Goal: Task Accomplishment & Management: Manage account settings

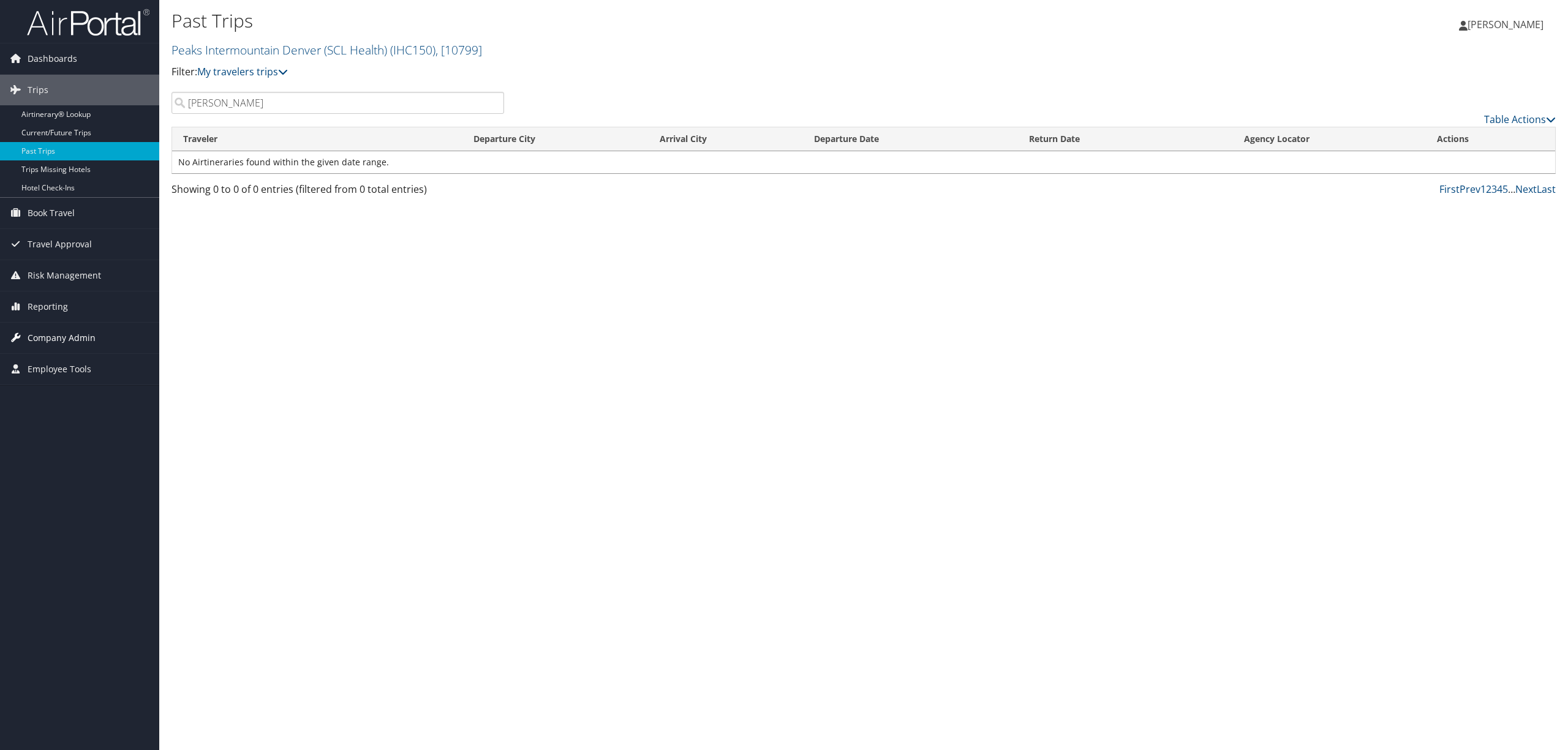
click at [41, 329] on span "Company Admin" at bounding box center [61, 337] width 68 height 31
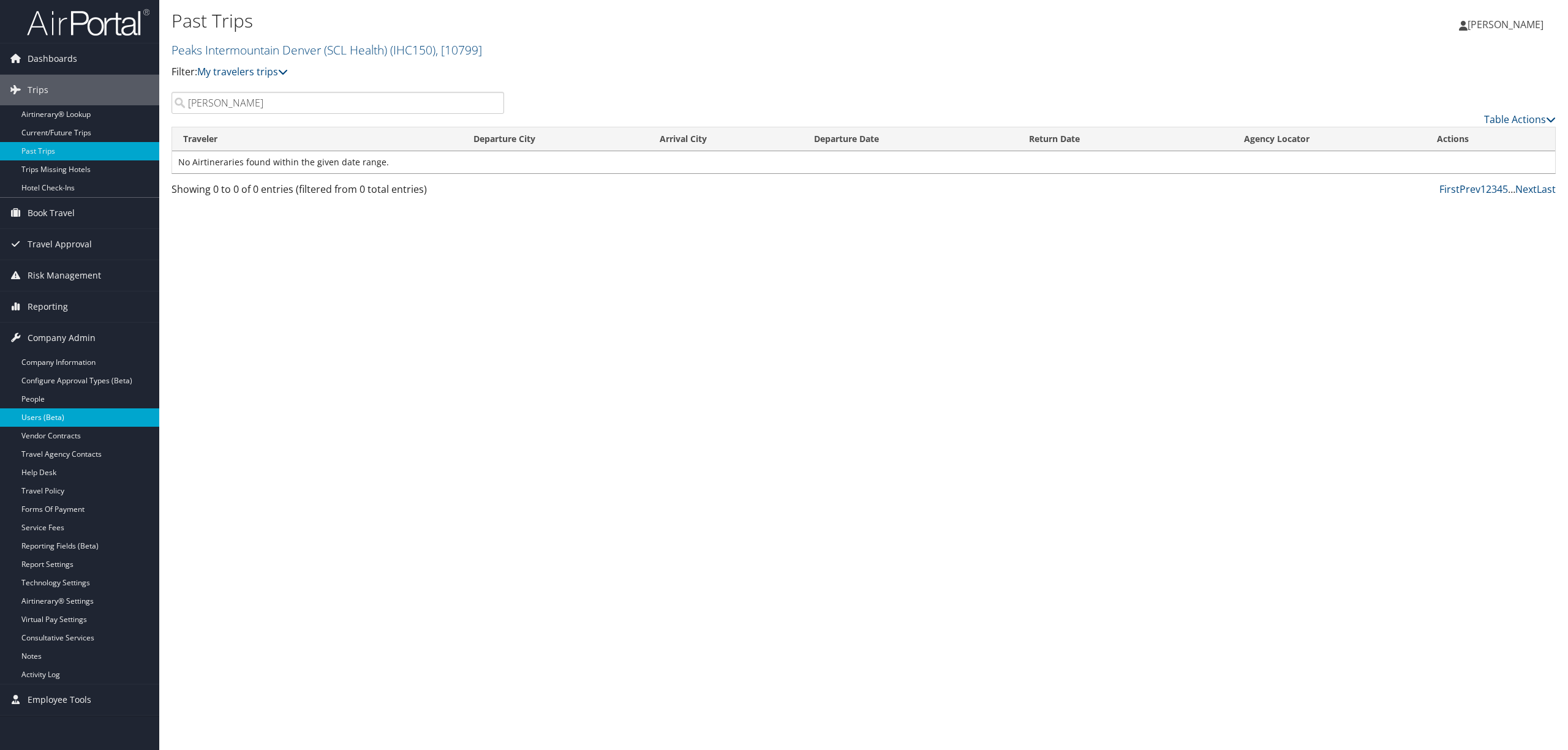
click at [79, 414] on link "Users (Beta)" at bounding box center [79, 418] width 160 height 19
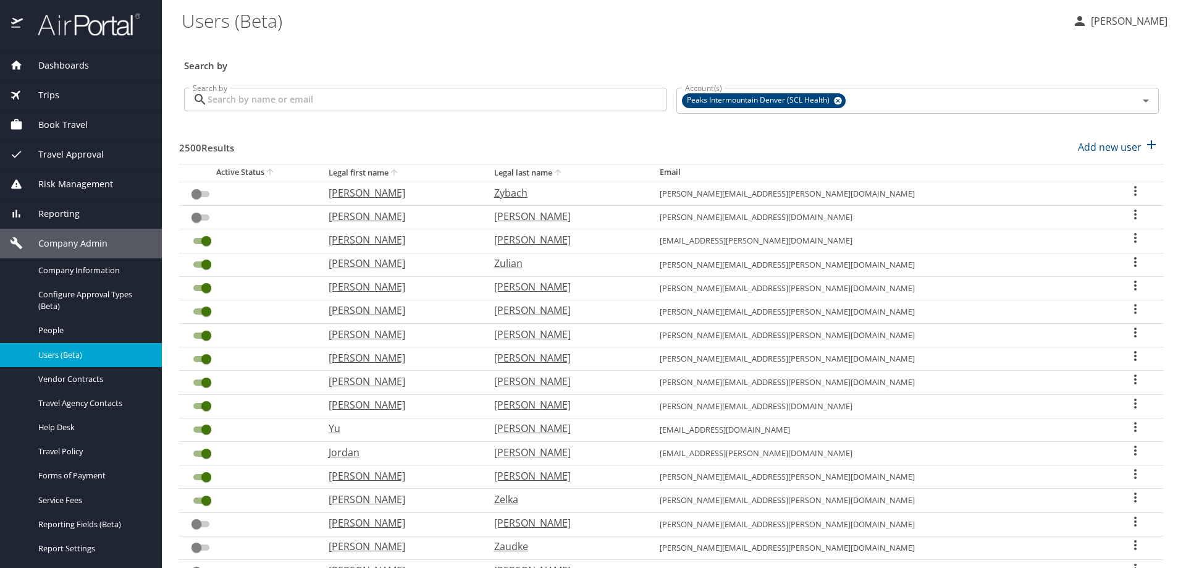
click at [396, 95] on input "Search by" at bounding box center [436, 99] width 459 height 23
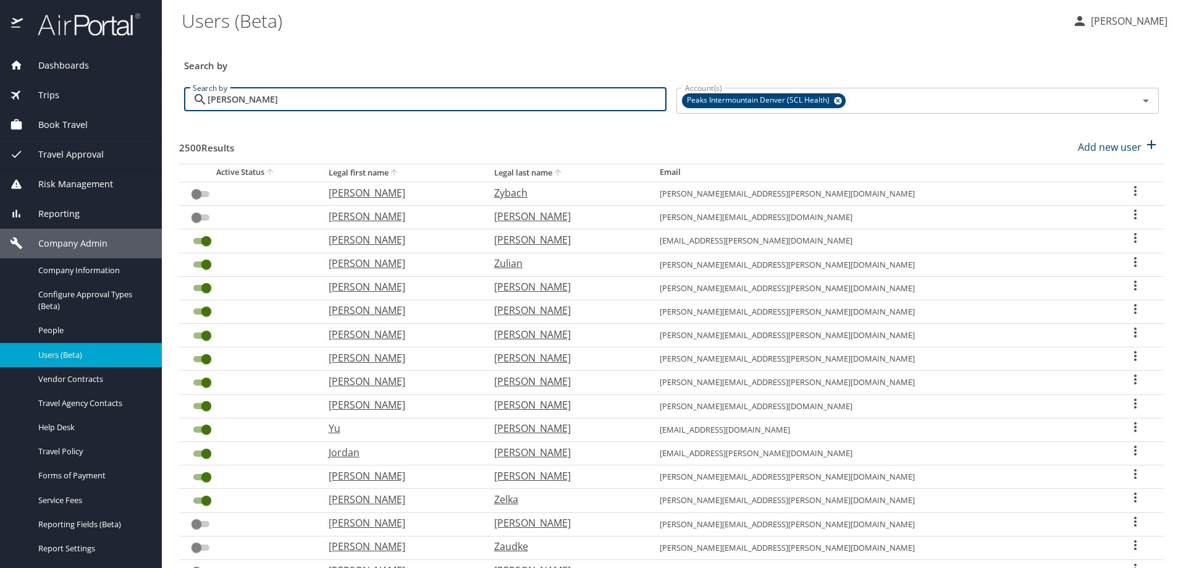
type input "cobb"
checkbox input "true"
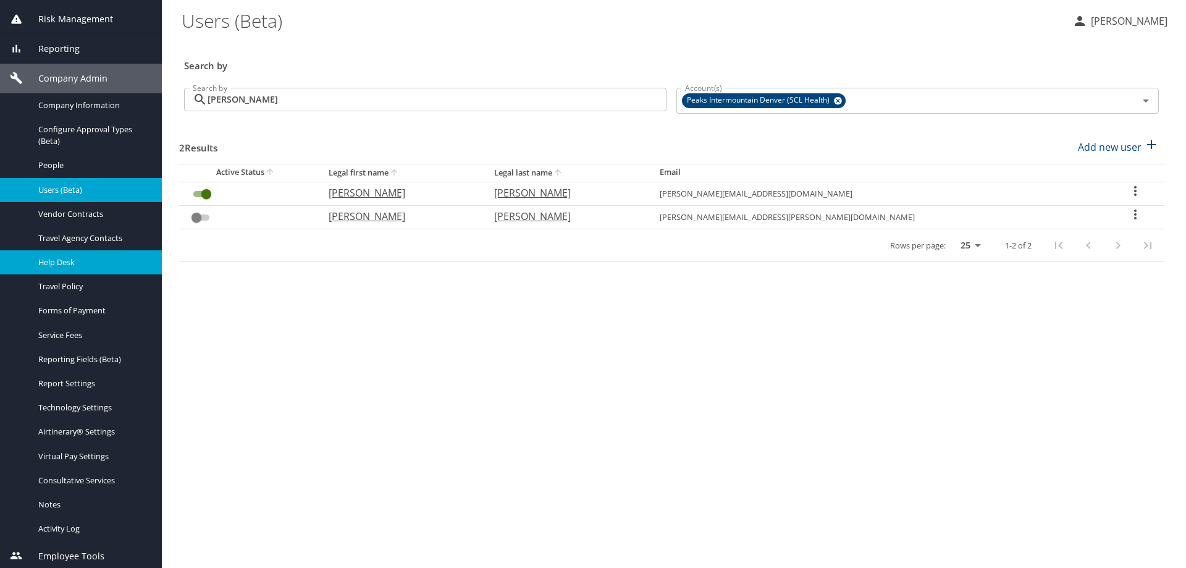
scroll to position [167, 0]
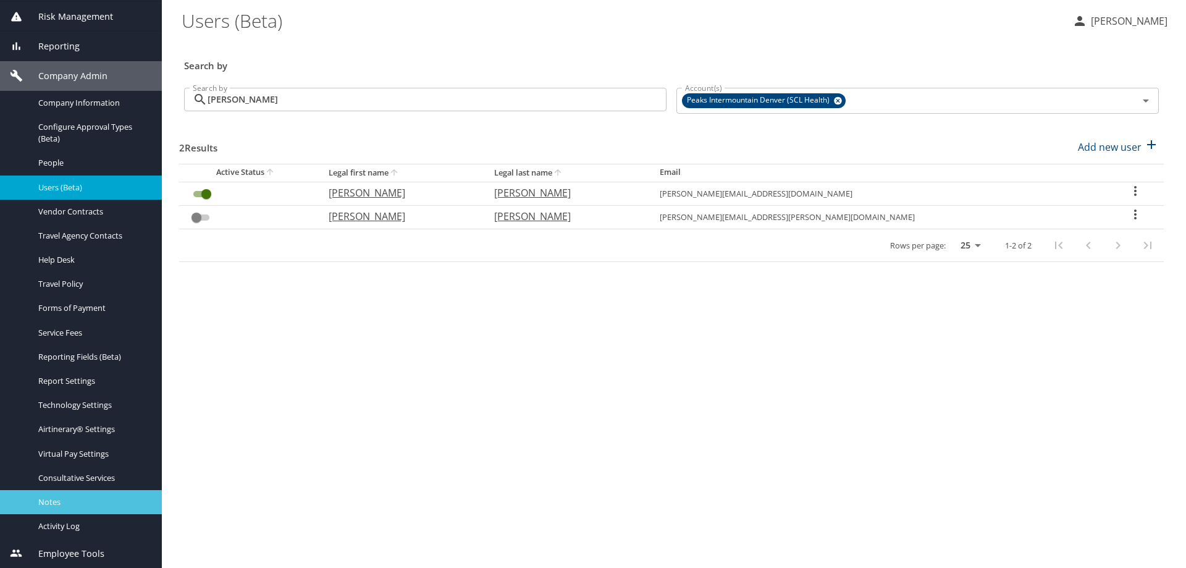
click at [80, 502] on span "Notes" at bounding box center [92, 502] width 109 height 12
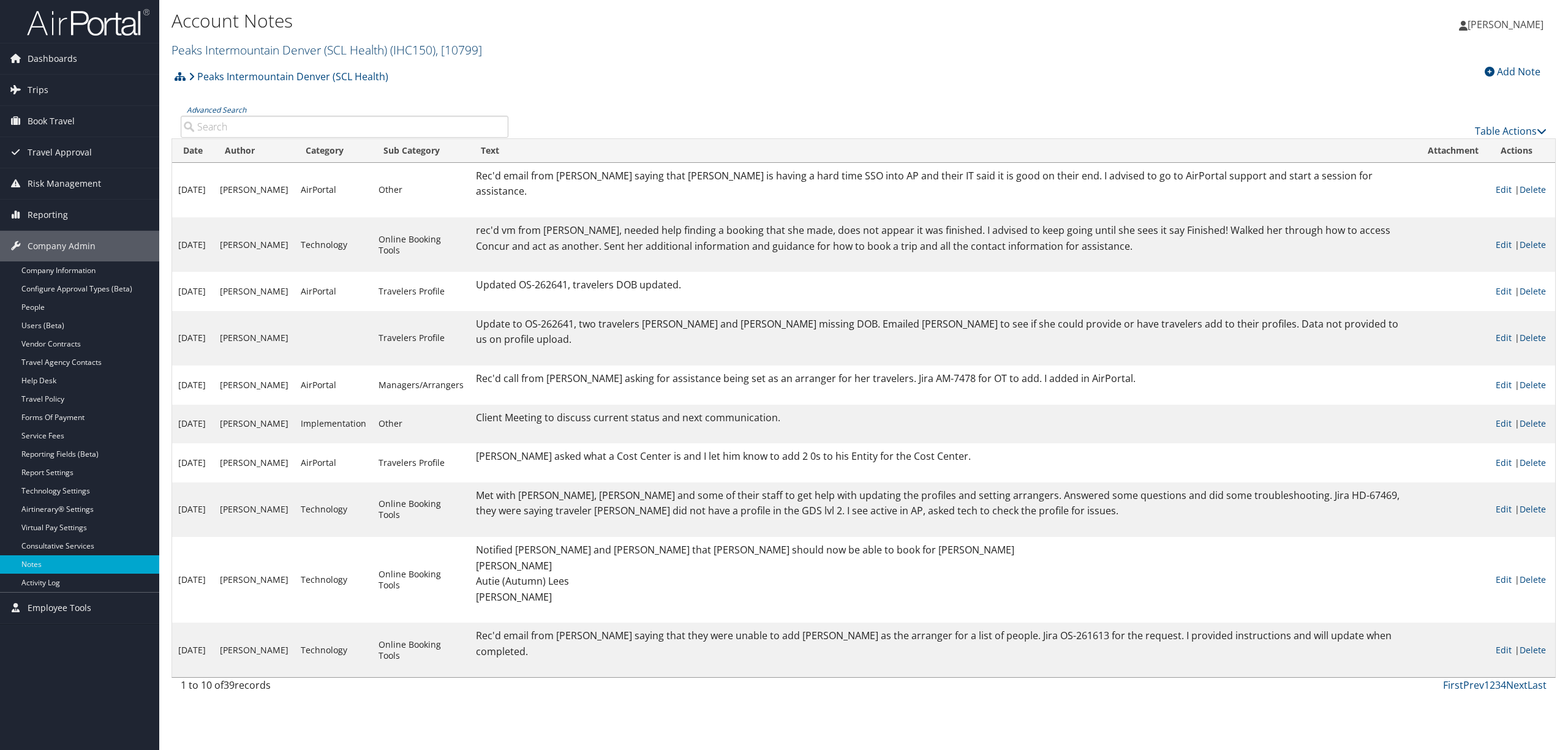
click at [400, 49] on span "( IHC150 )" at bounding box center [413, 50] width 46 height 17
click at [309, 81] on input "search" at bounding box center [253, 72] width 161 height 23
click at [204, 158] on link "[GEOGRAPHIC_DATA], [39910]" at bounding box center [253, 157] width 161 height 21
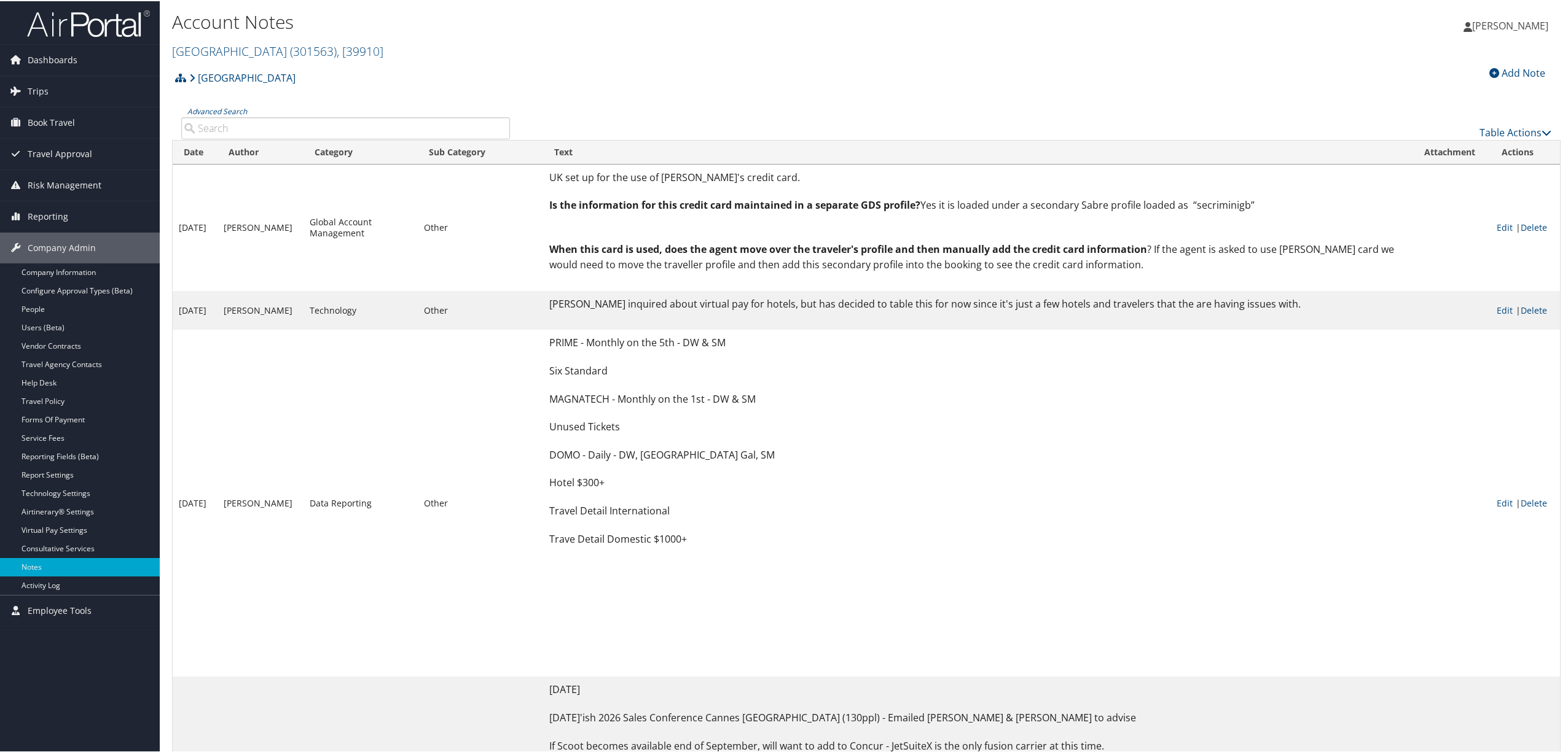
click at [300, 118] on input "Advanced Search" at bounding box center [345, 127] width 328 height 22
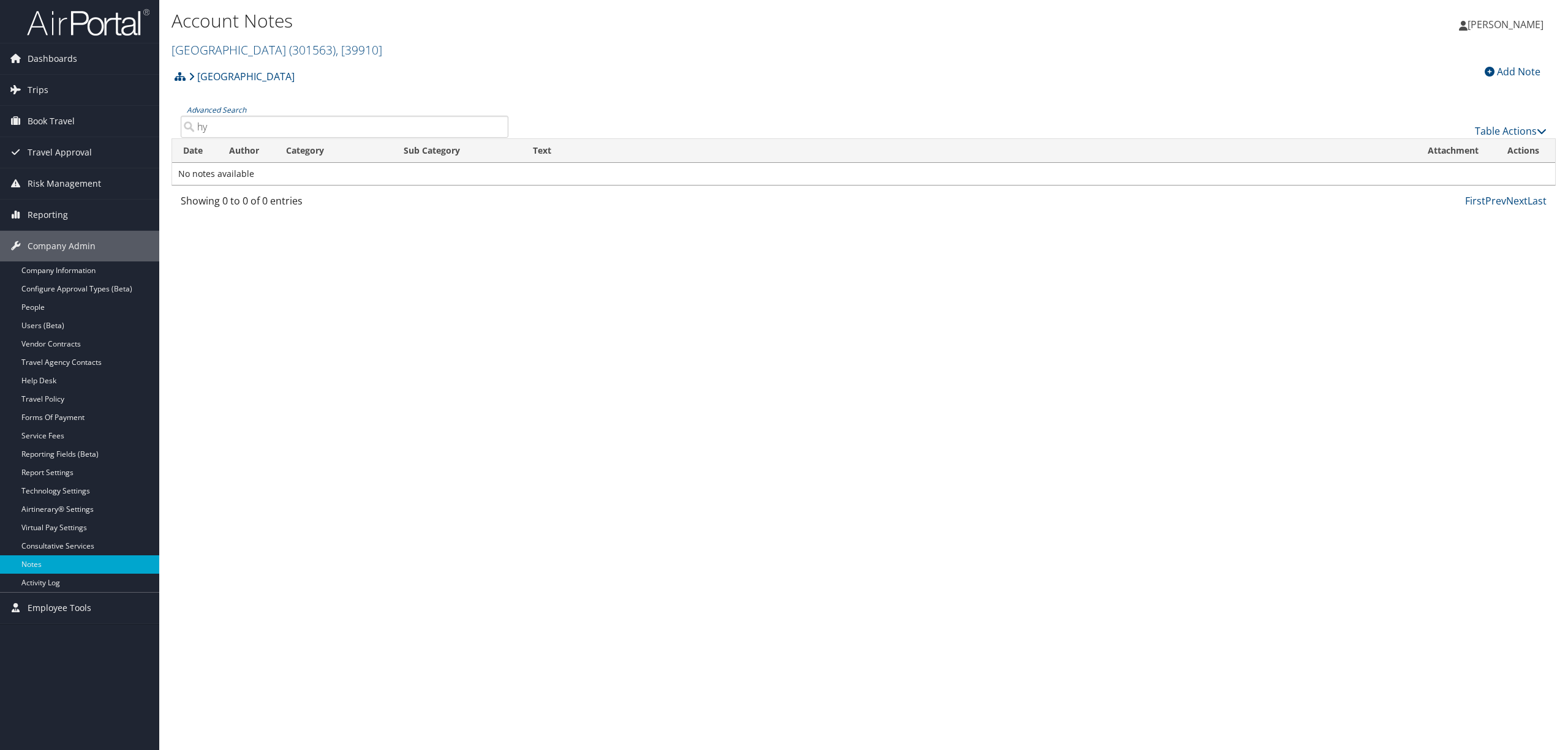
type input "h"
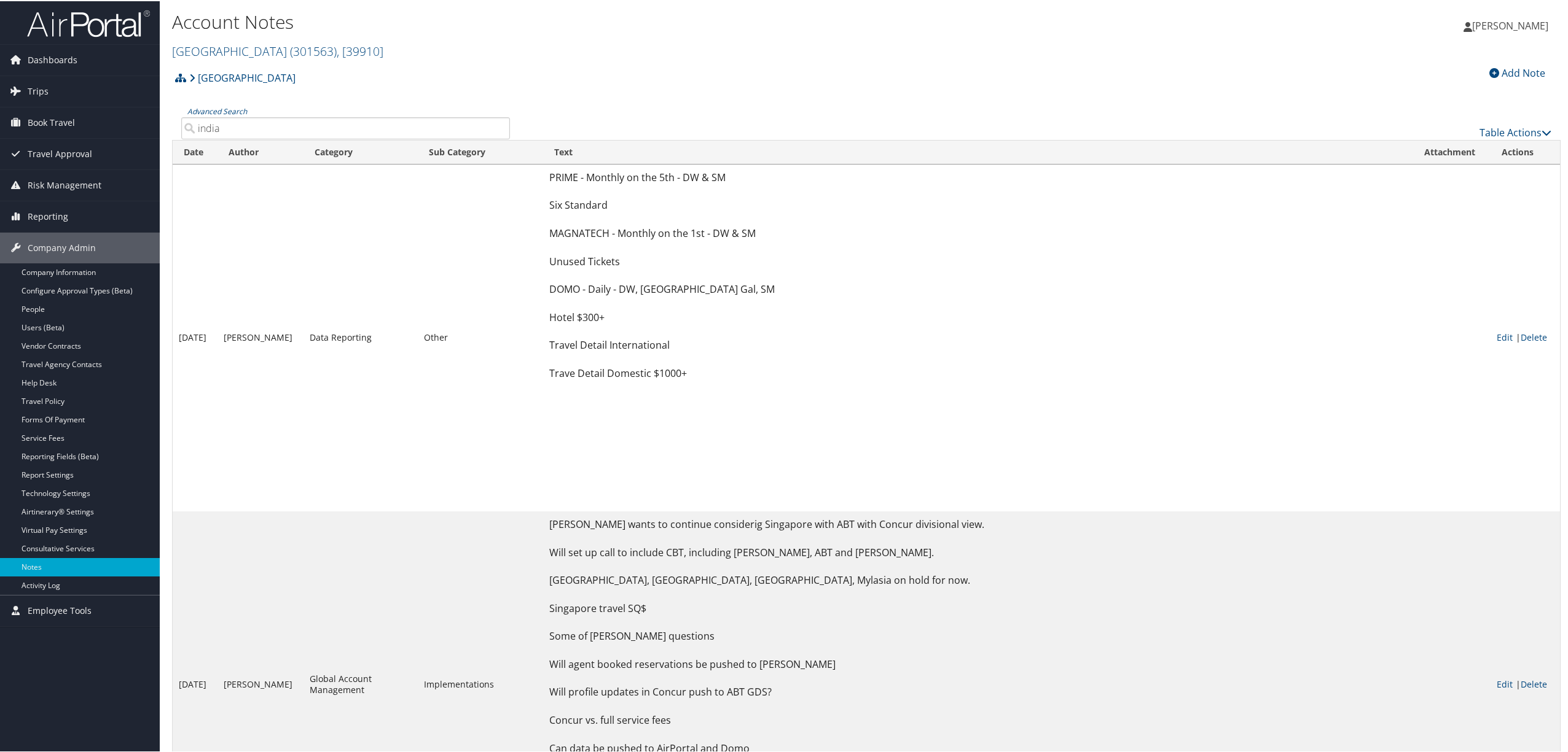
type input "india"
drag, startPoint x: 256, startPoint y: 131, endPoint x: 162, endPoint y: 123, distance: 94.3
click at [162, 123] on div "Account Notes Rimini Street ( 301563 ) , [ 39910 ] Rimini Street Peaks Intermou…" at bounding box center [867, 734] width 1413 height 1468
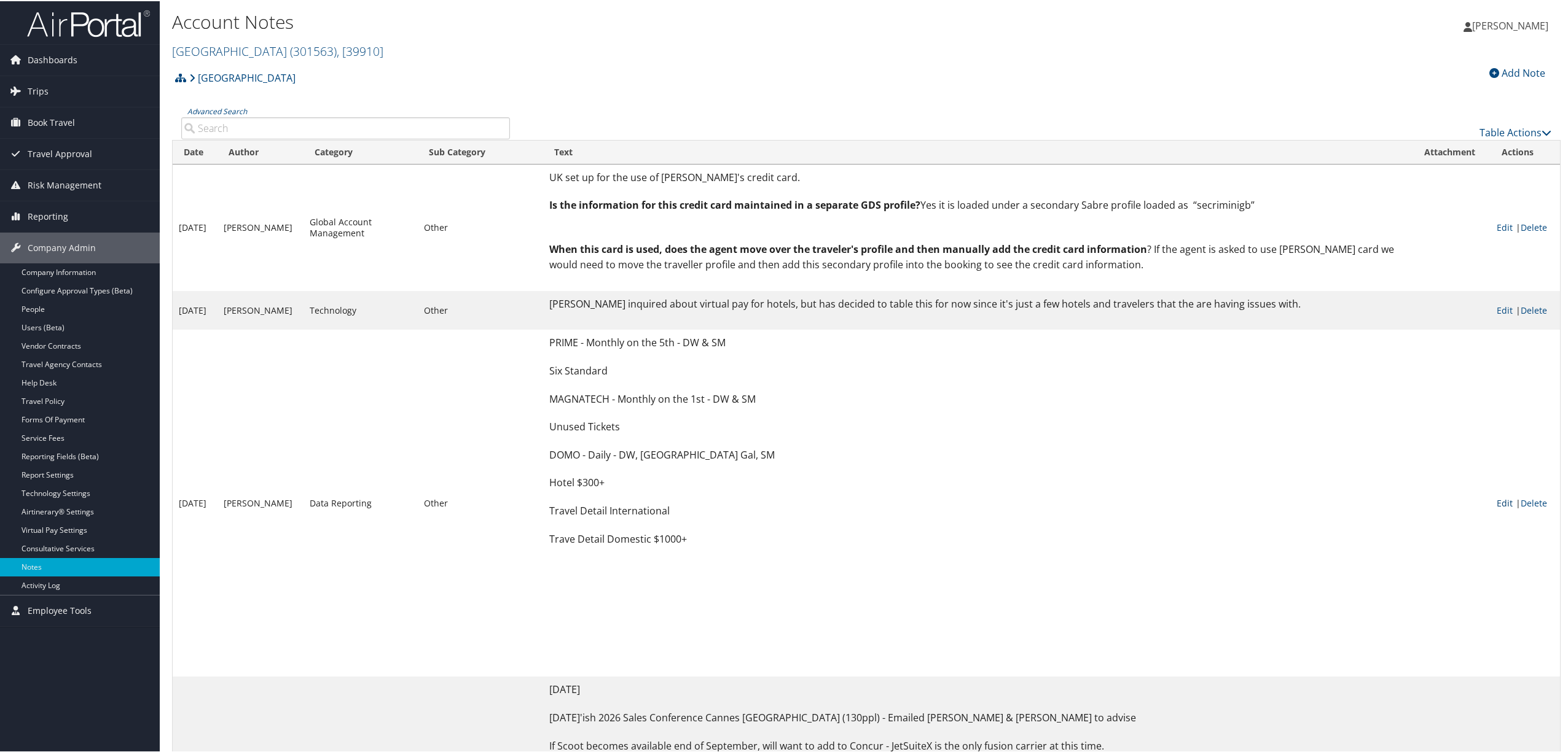
click at [1504, 496] on link "Edit" at bounding box center [1504, 502] width 16 height 12
select select "22"
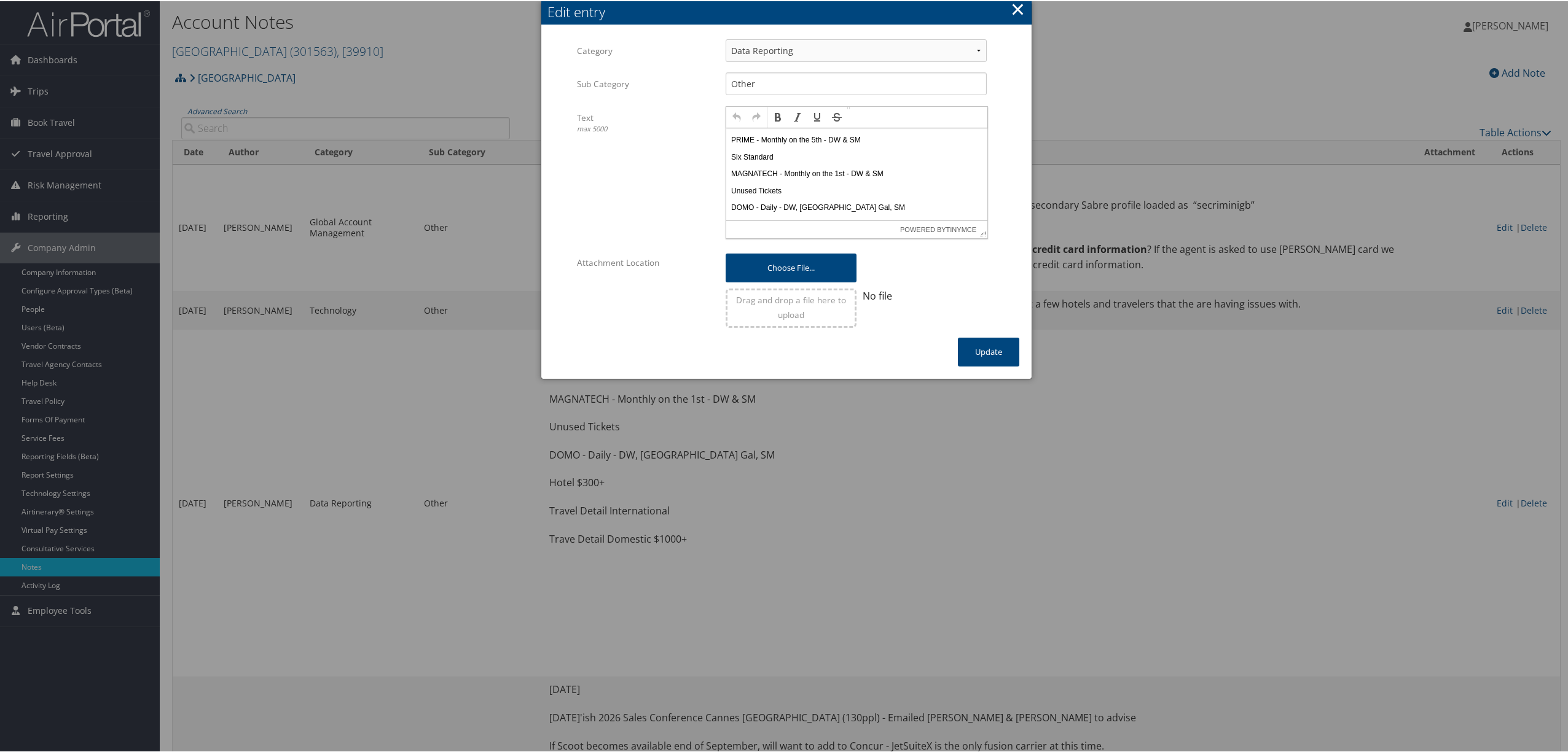
click at [789, 155] on p "Six Standard" at bounding box center [857, 157] width 252 height 10
click at [976, 338] on button "Update" at bounding box center [989, 350] width 62 height 29
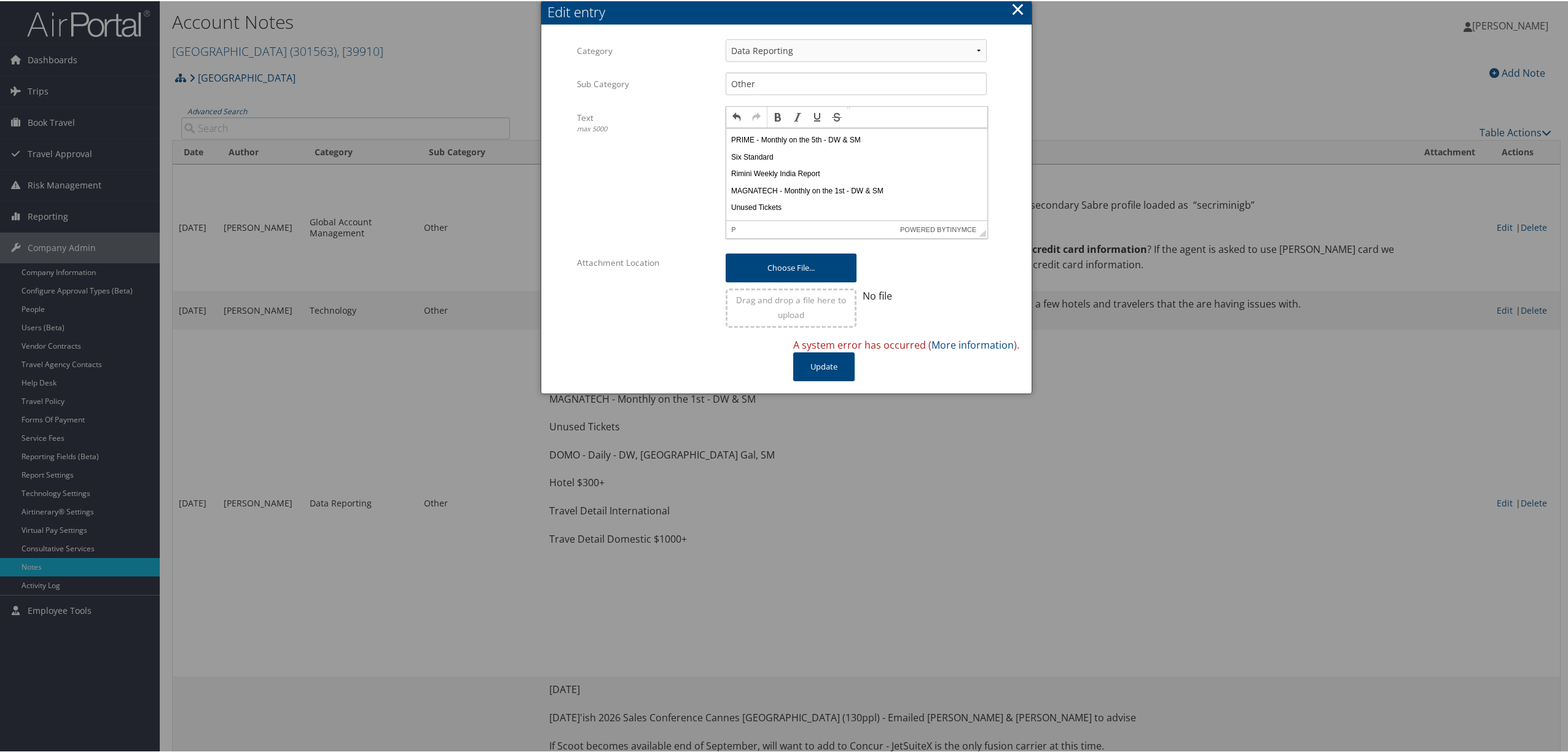
click at [1018, 7] on button "×" at bounding box center [1018, 8] width 14 height 25
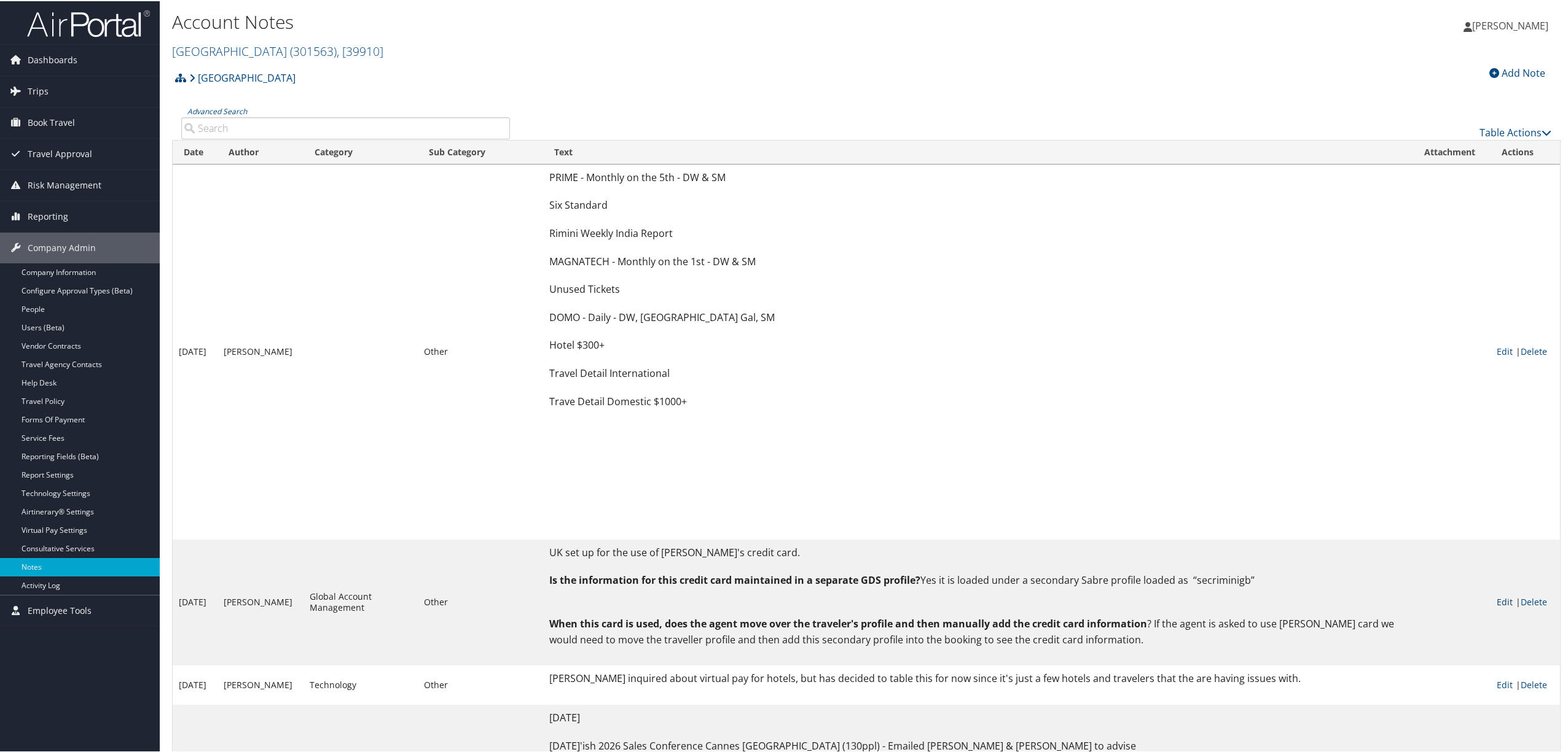
click at [1512, 595] on link "Edit" at bounding box center [1504, 601] width 16 height 12
select select "23"
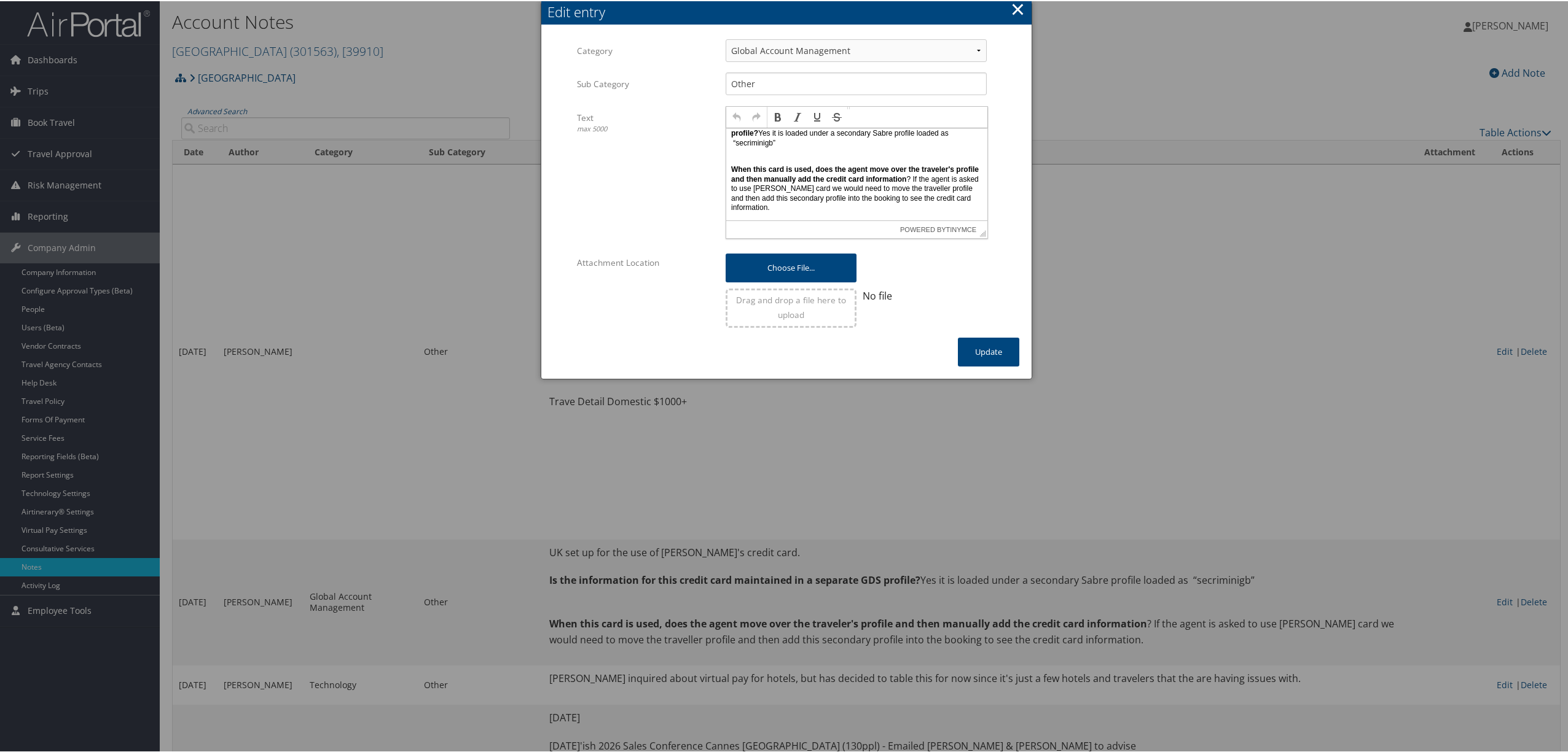
click at [793, 206] on p "When this card is used, does the agent move over the traveler's profile and the…" at bounding box center [857, 184] width 252 height 58
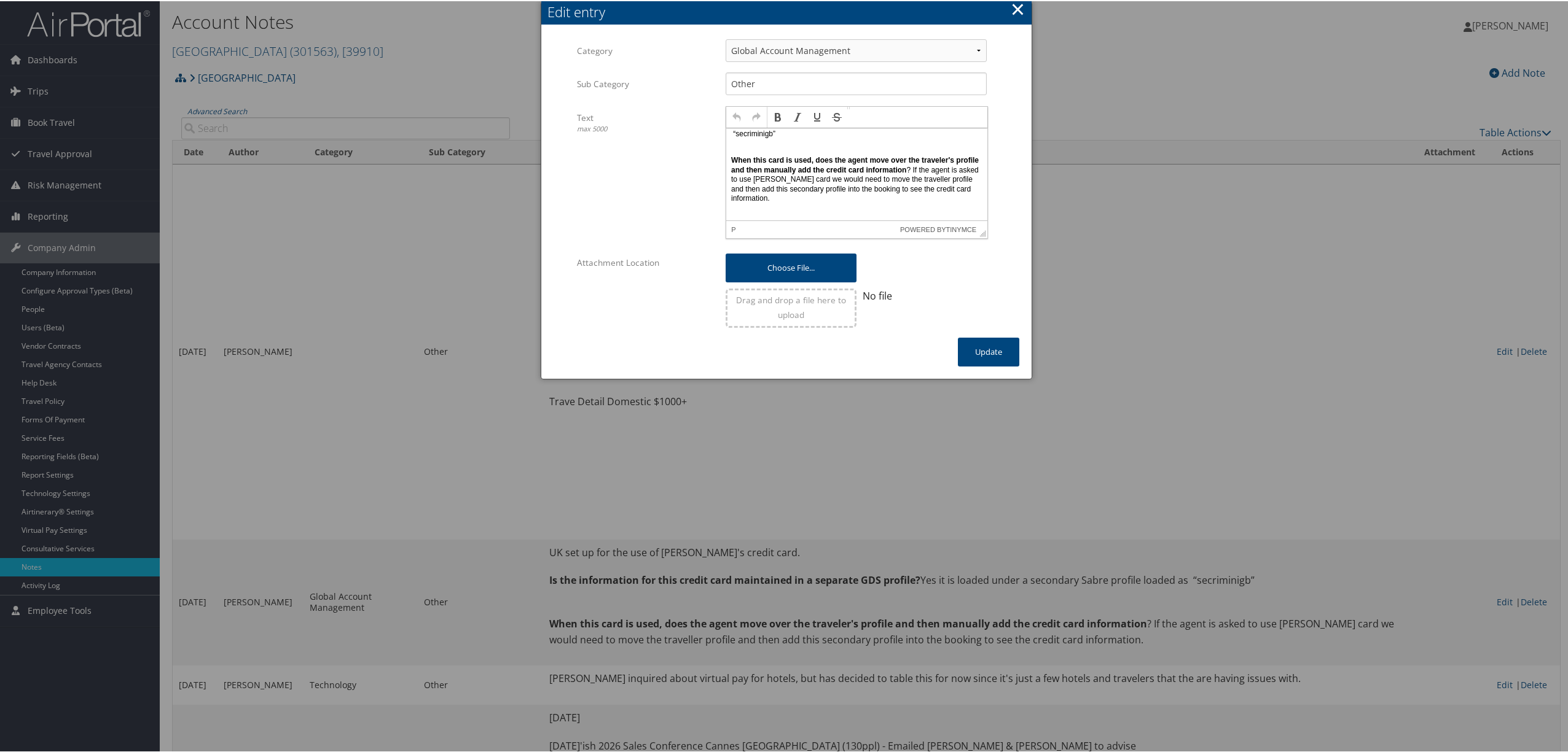
scroll to position [58, 0]
click at [780, 113] on icon "Bold" at bounding box center [778, 116] width 10 height 10
click at [989, 340] on button "Update" at bounding box center [989, 350] width 62 height 29
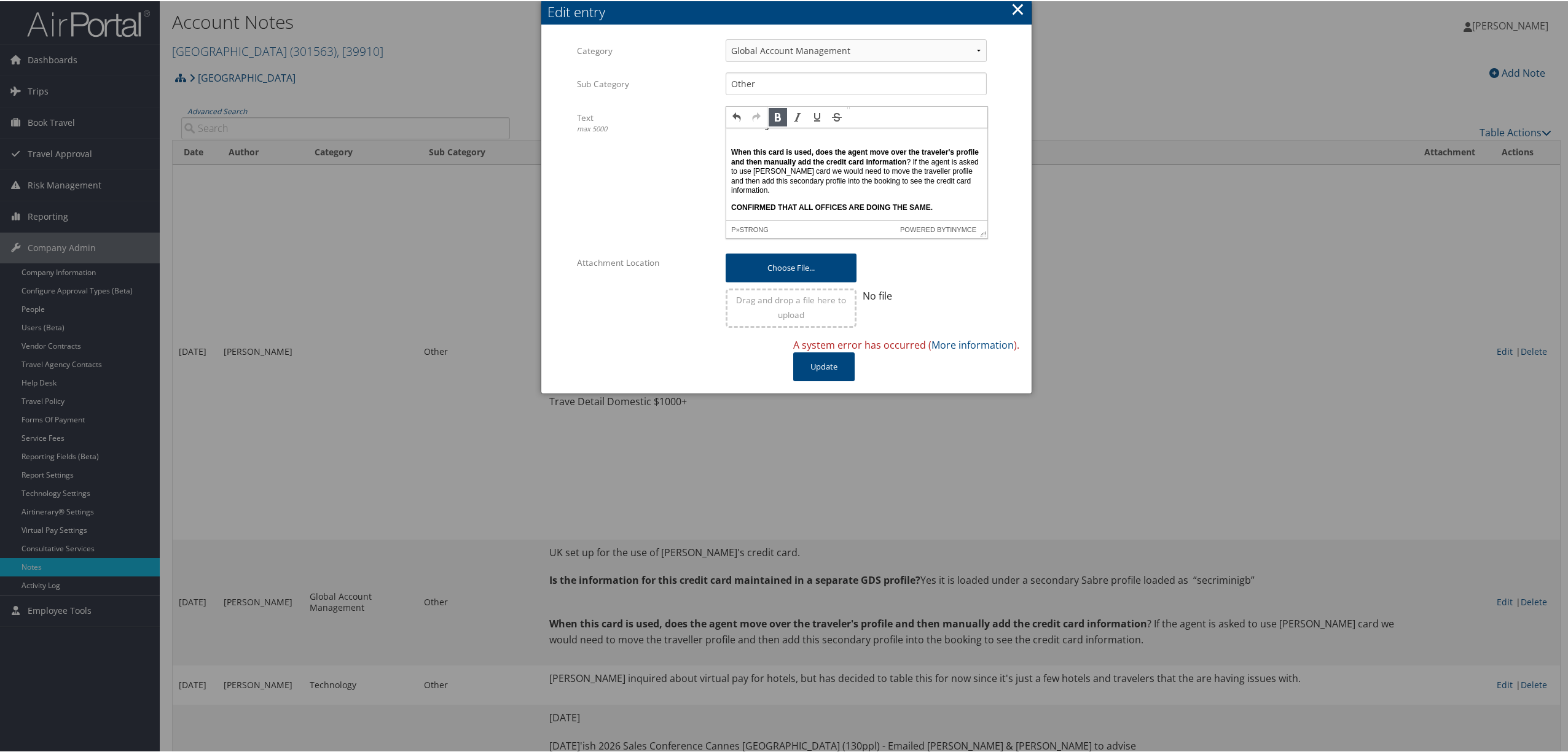
click at [1011, 12] on button "×" at bounding box center [1018, 8] width 14 height 25
